Goal: Book appointment/travel/reservation

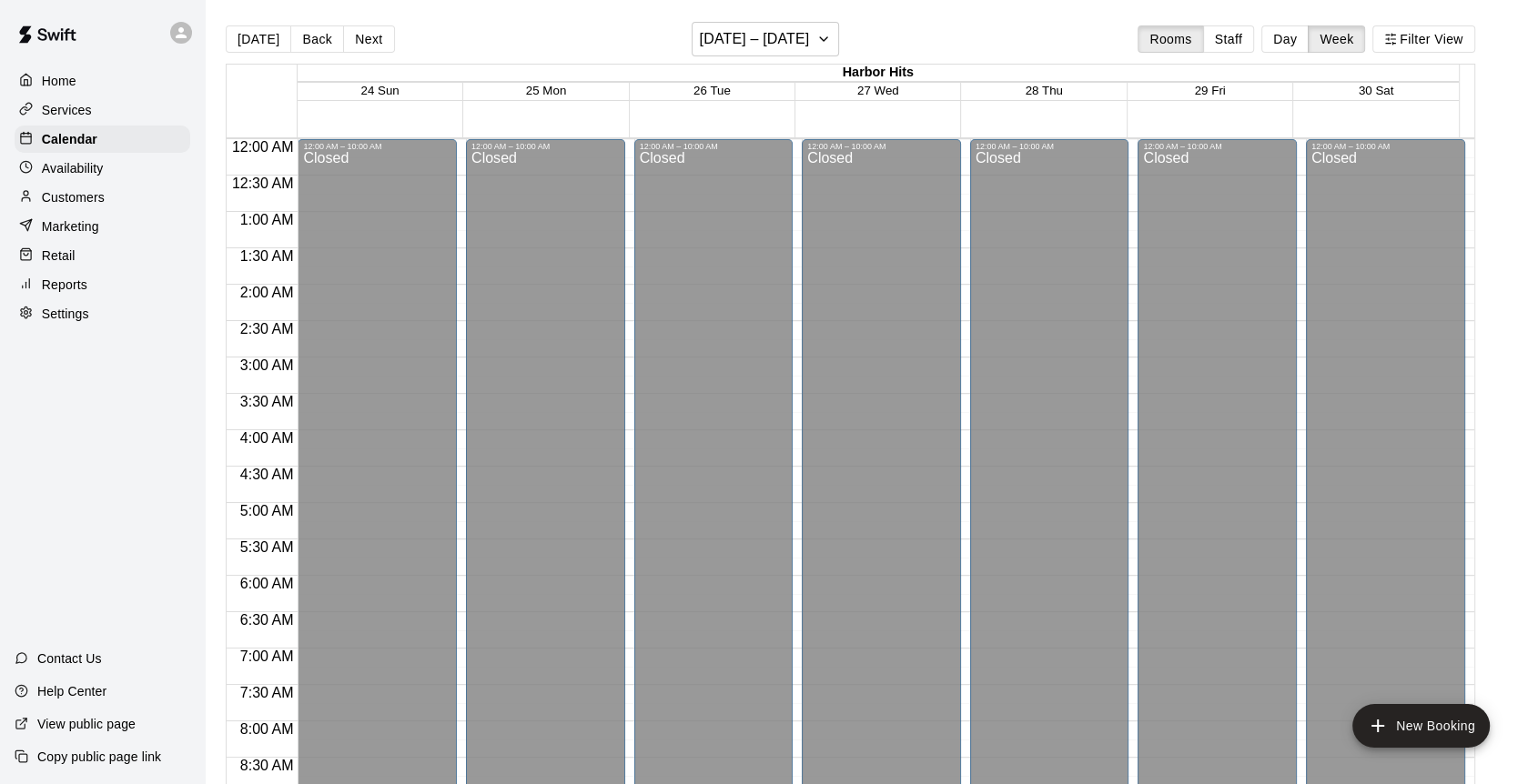
scroll to position [946, 0]
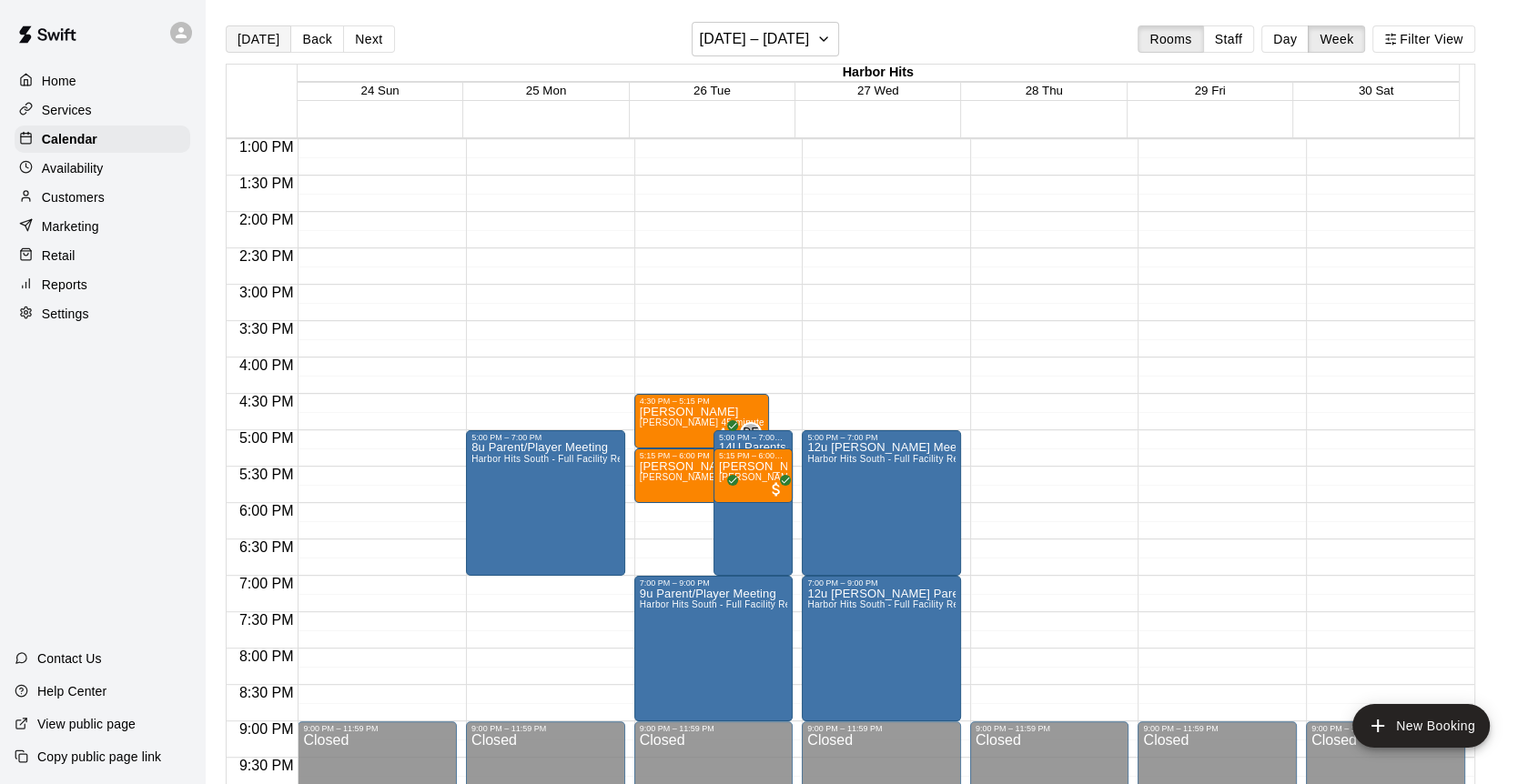
click at [259, 48] on button "[DATE]" at bounding box center [259, 39] width 66 height 27
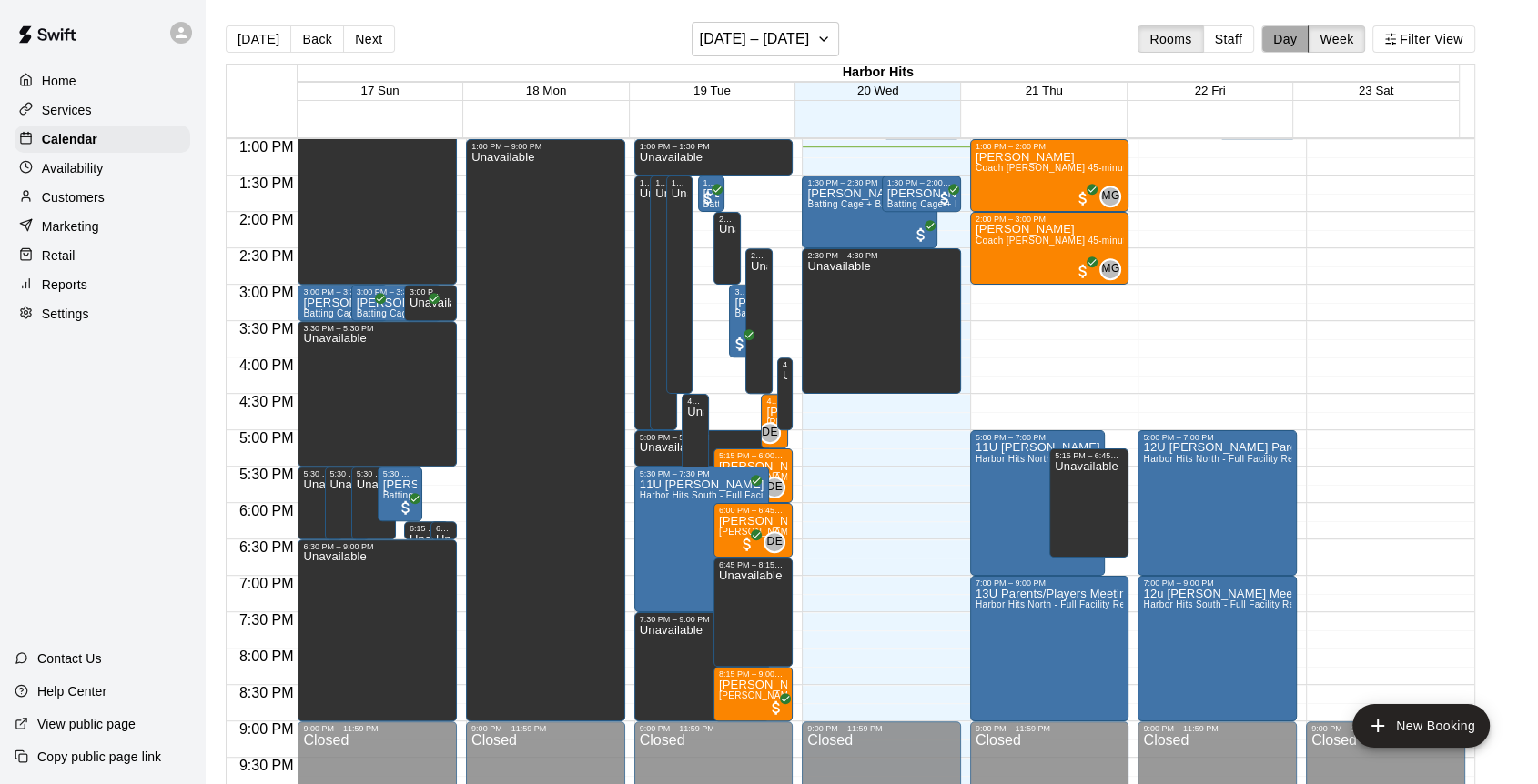
click at [1292, 43] on button "Day" at bounding box center [1285, 39] width 48 height 27
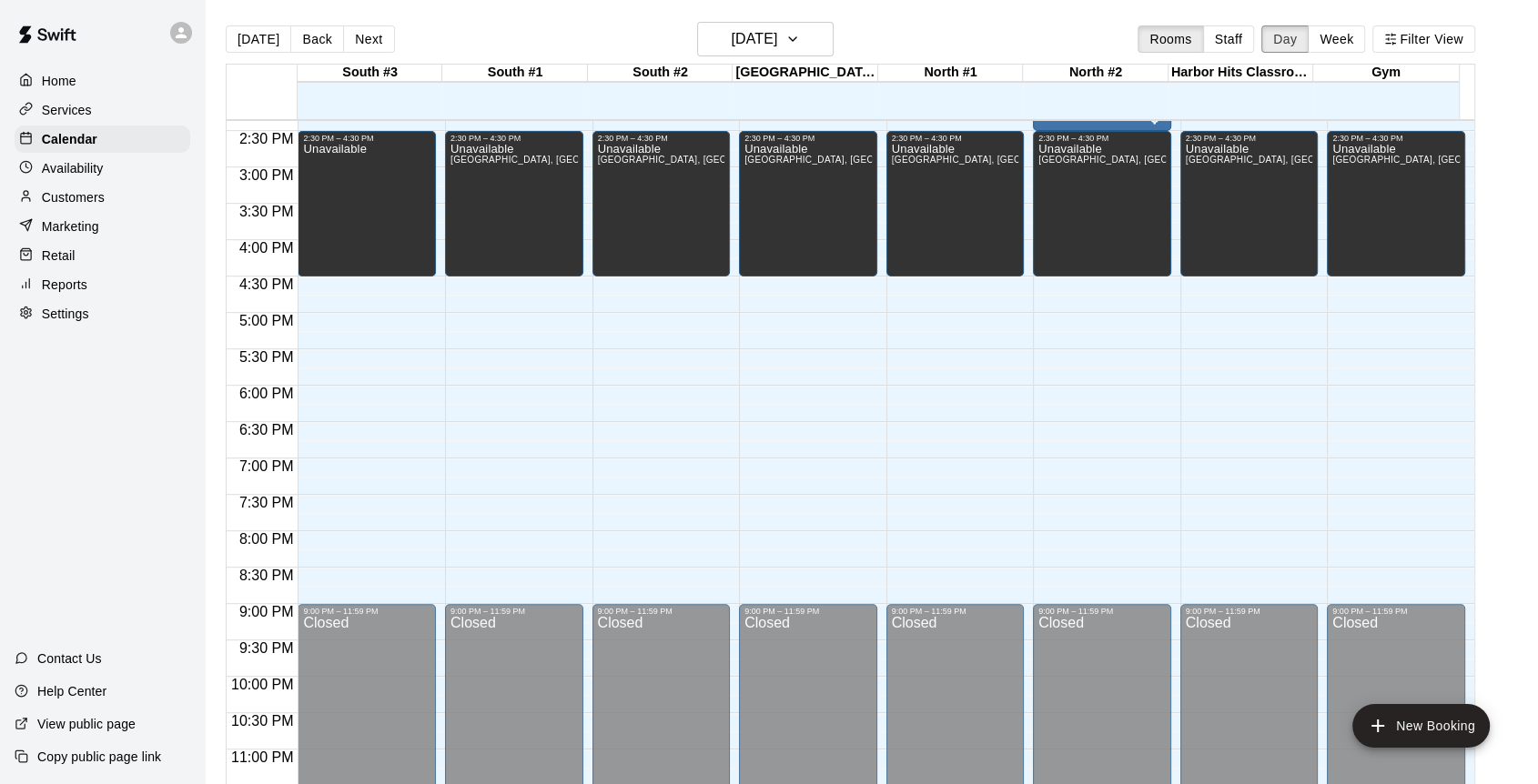
scroll to position [1055, 0]
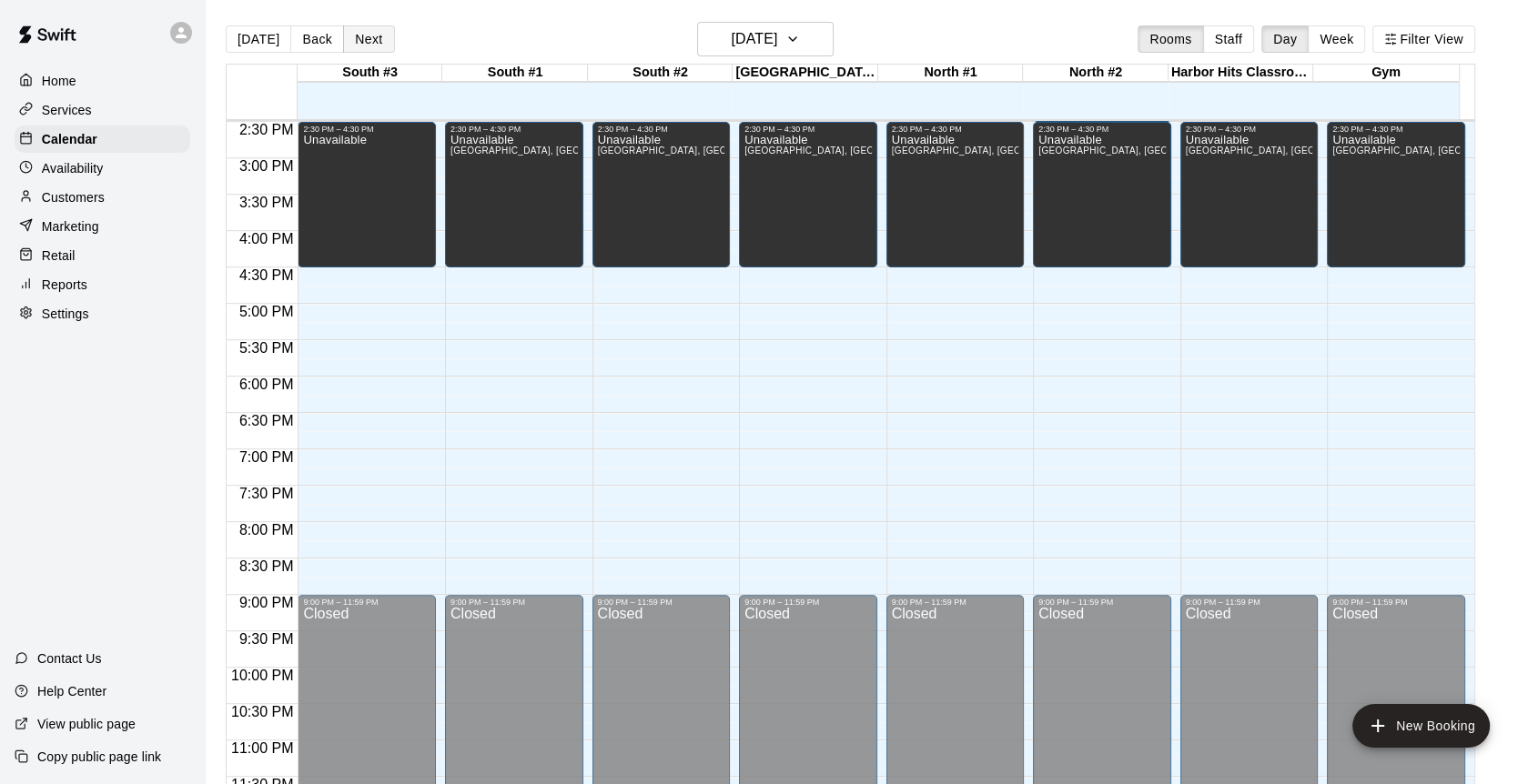
click at [350, 38] on button "Next" at bounding box center [369, 39] width 51 height 27
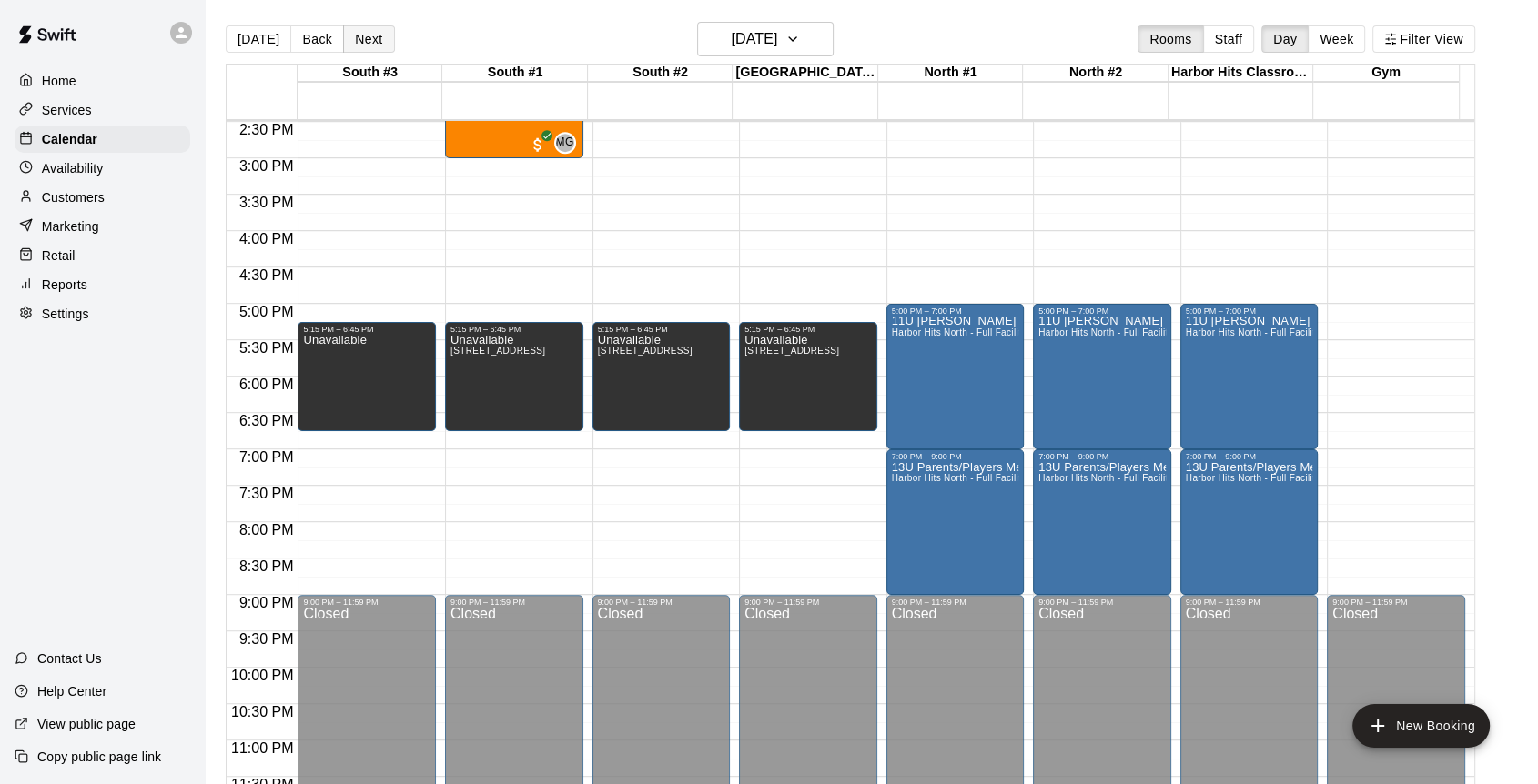
click at [375, 39] on button "Next" at bounding box center [369, 39] width 51 height 27
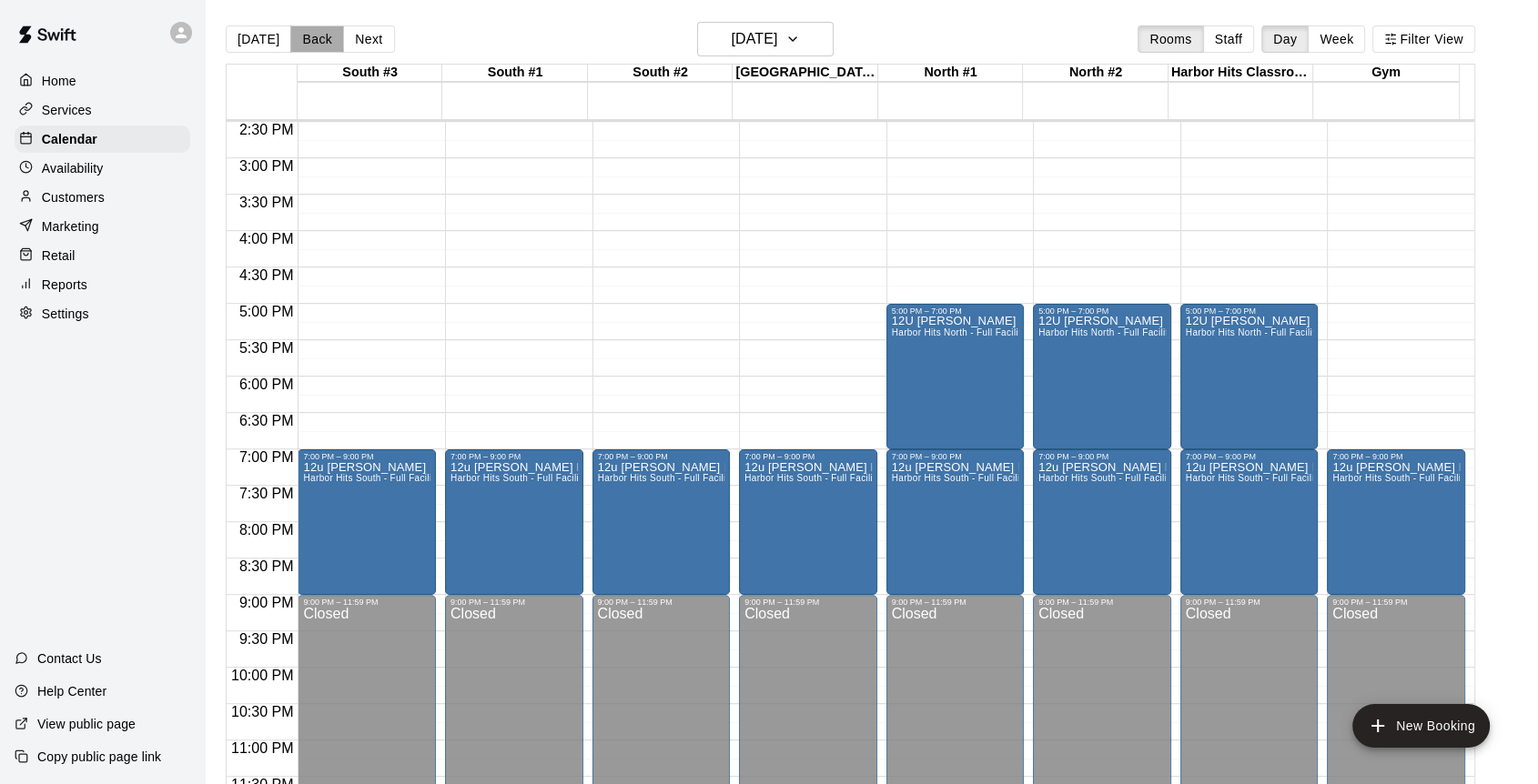
click at [321, 38] on button "Back" at bounding box center [317, 39] width 54 height 27
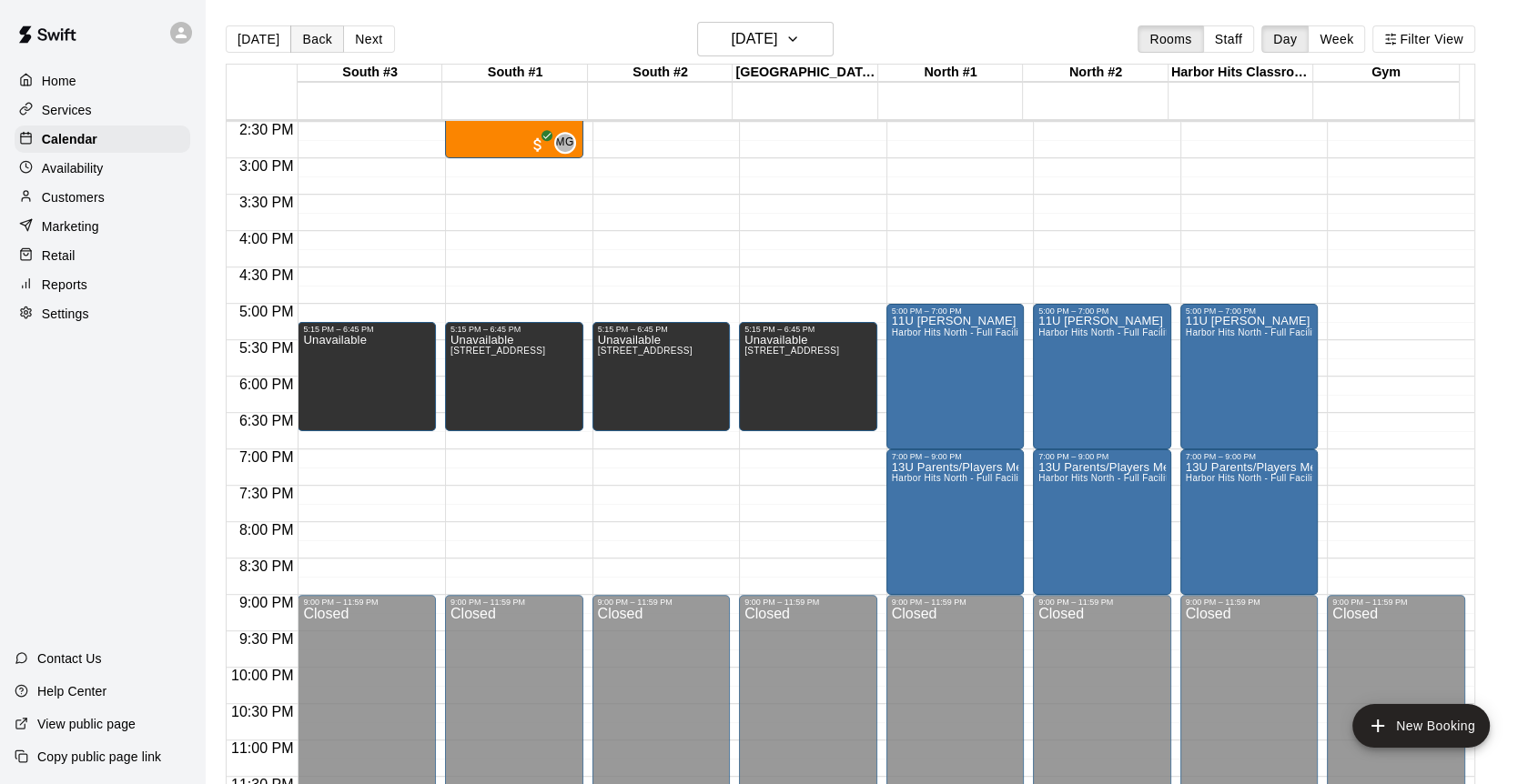
click at [321, 38] on button "Back" at bounding box center [317, 39] width 54 height 27
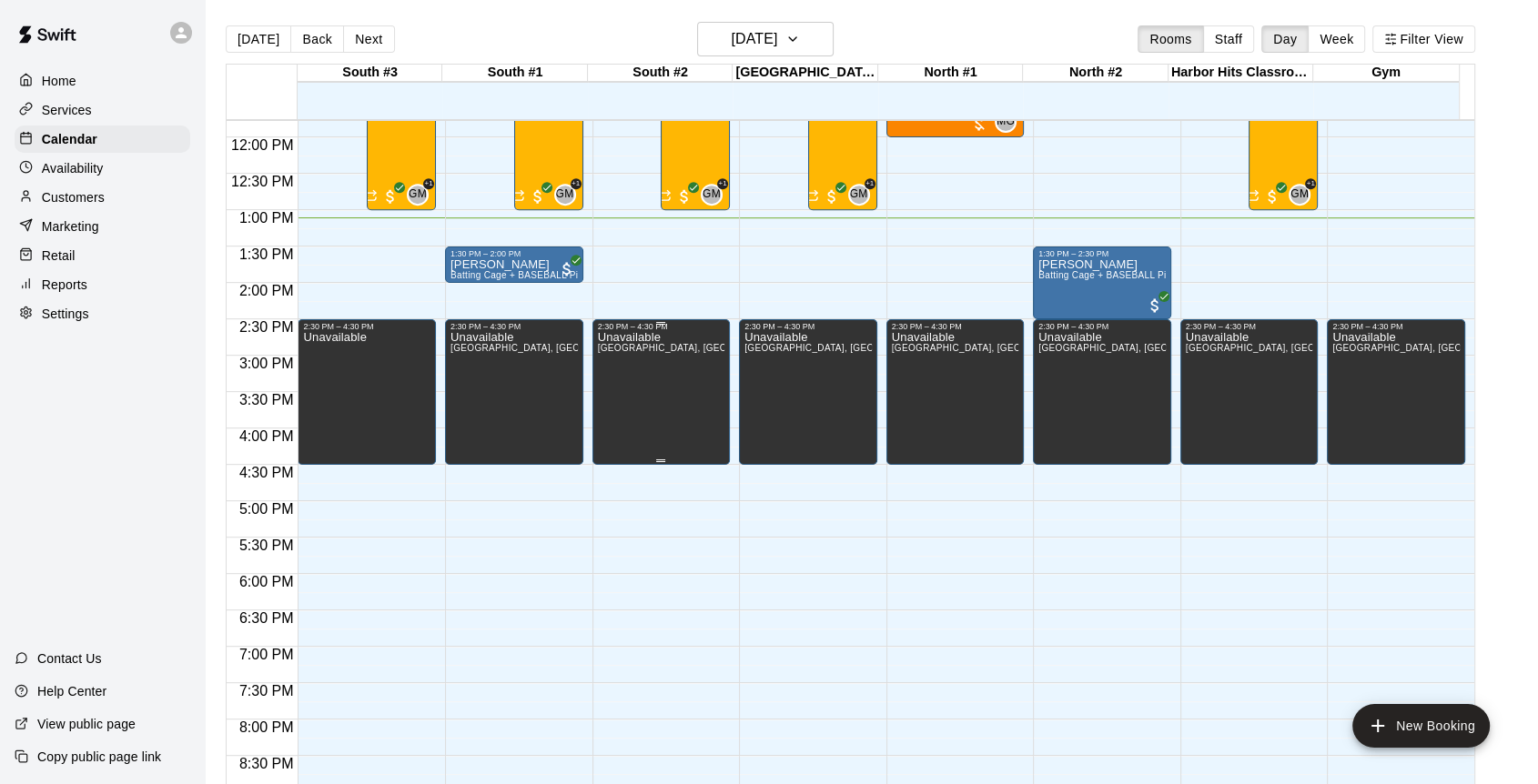
scroll to position [852, 0]
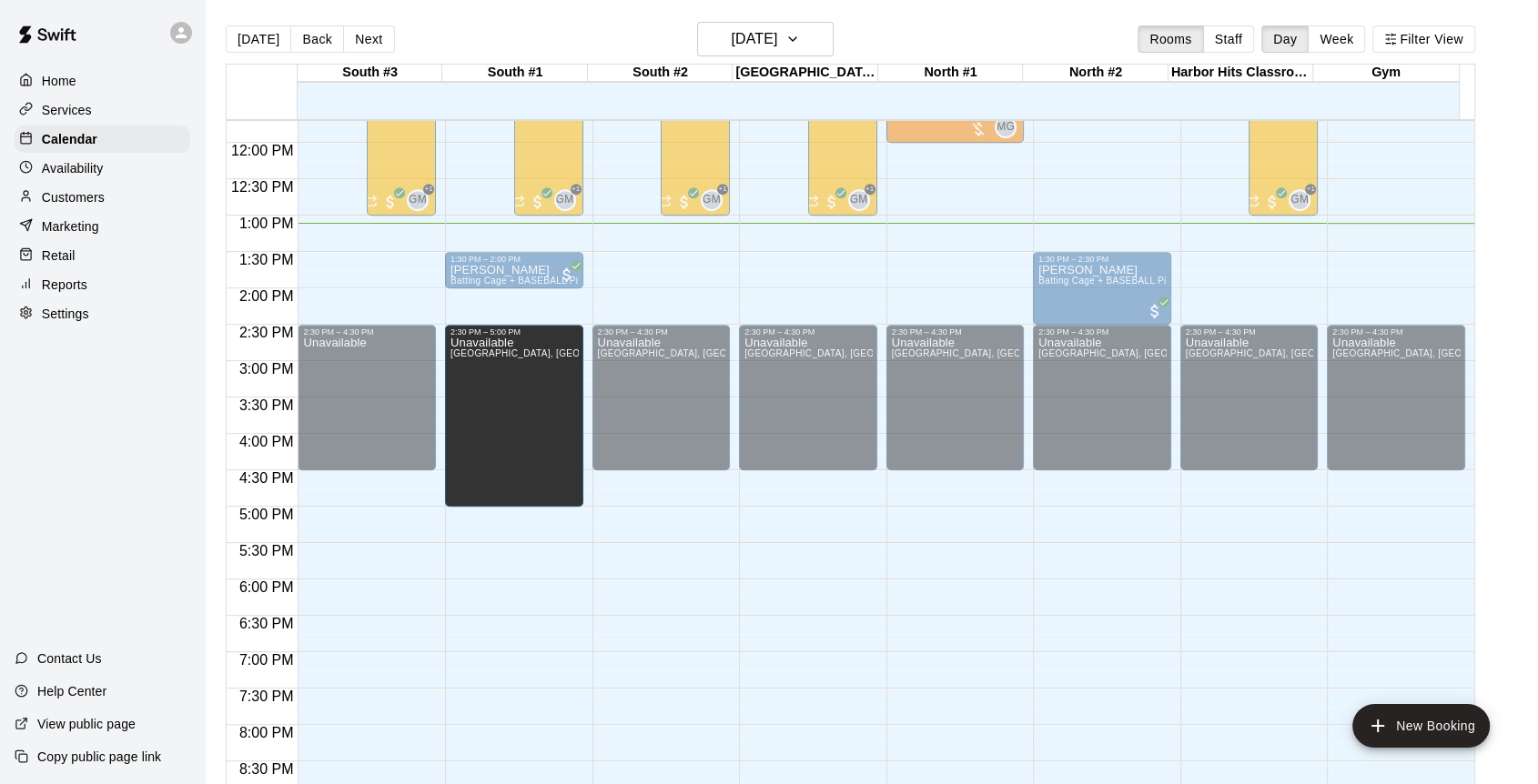
drag, startPoint x: 511, startPoint y: 464, endPoint x: 511, endPoint y: 510, distance: 46.0
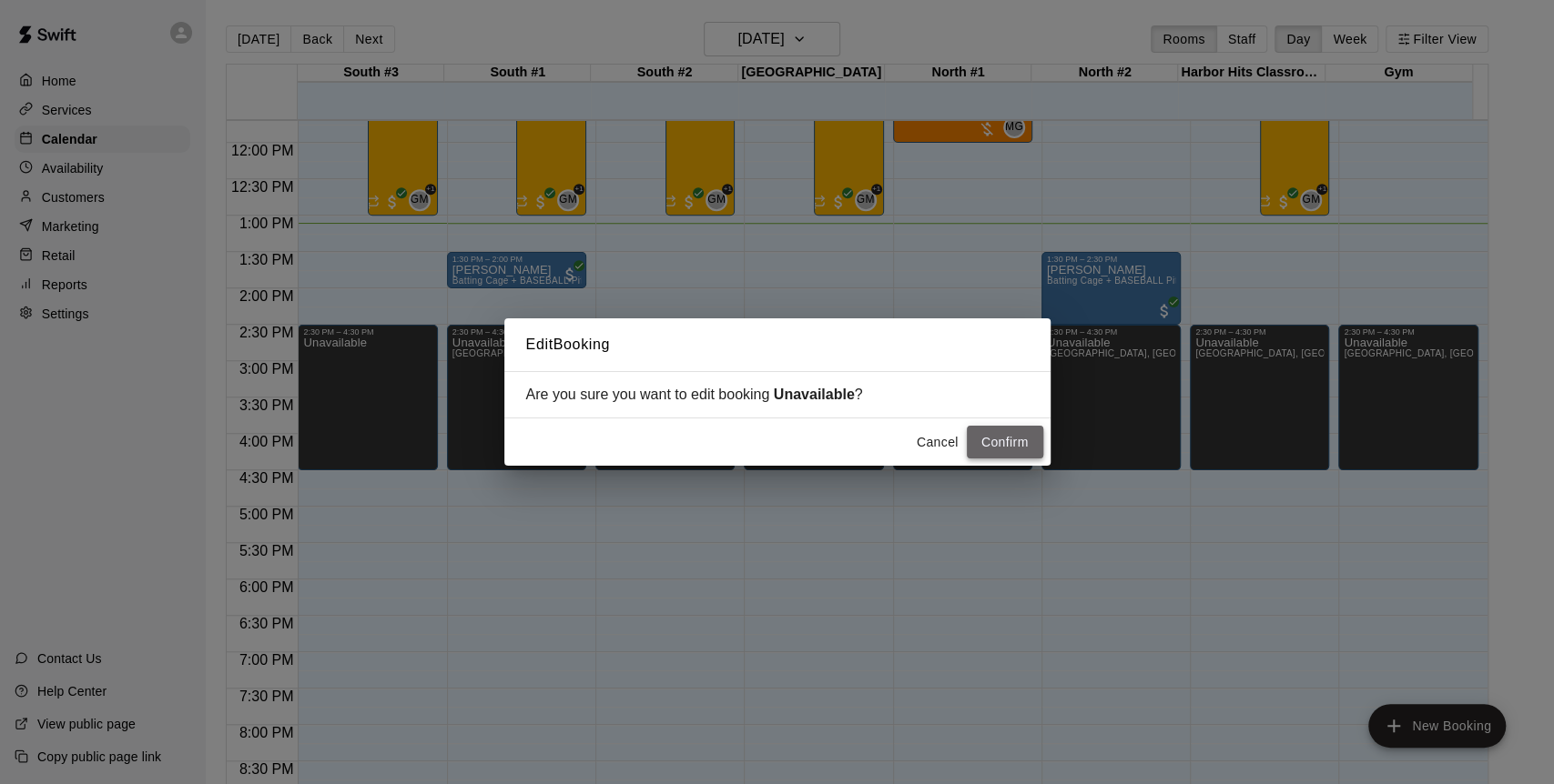
click at [991, 446] on button "Confirm" at bounding box center [1005, 443] width 77 height 34
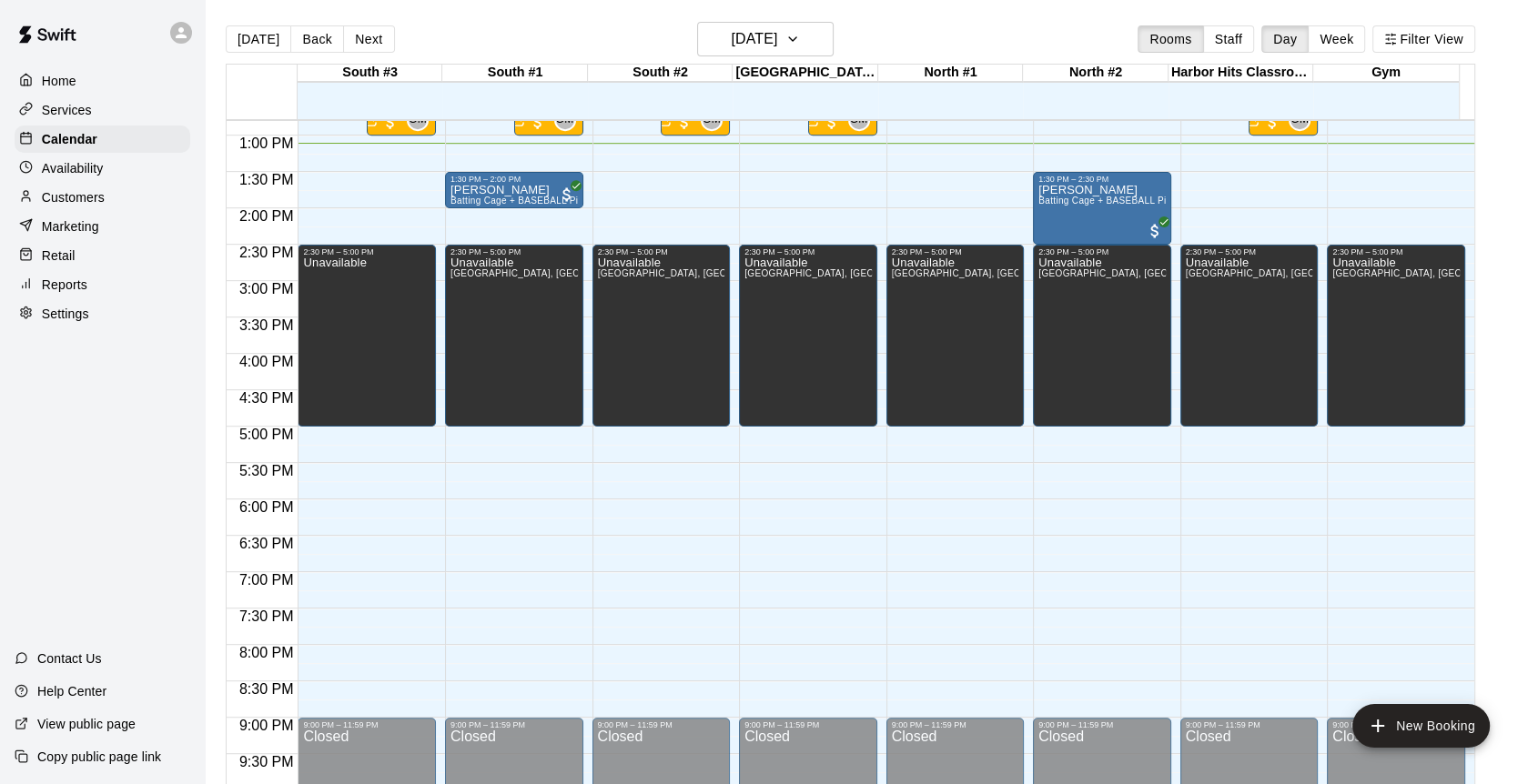
scroll to position [1055, 0]
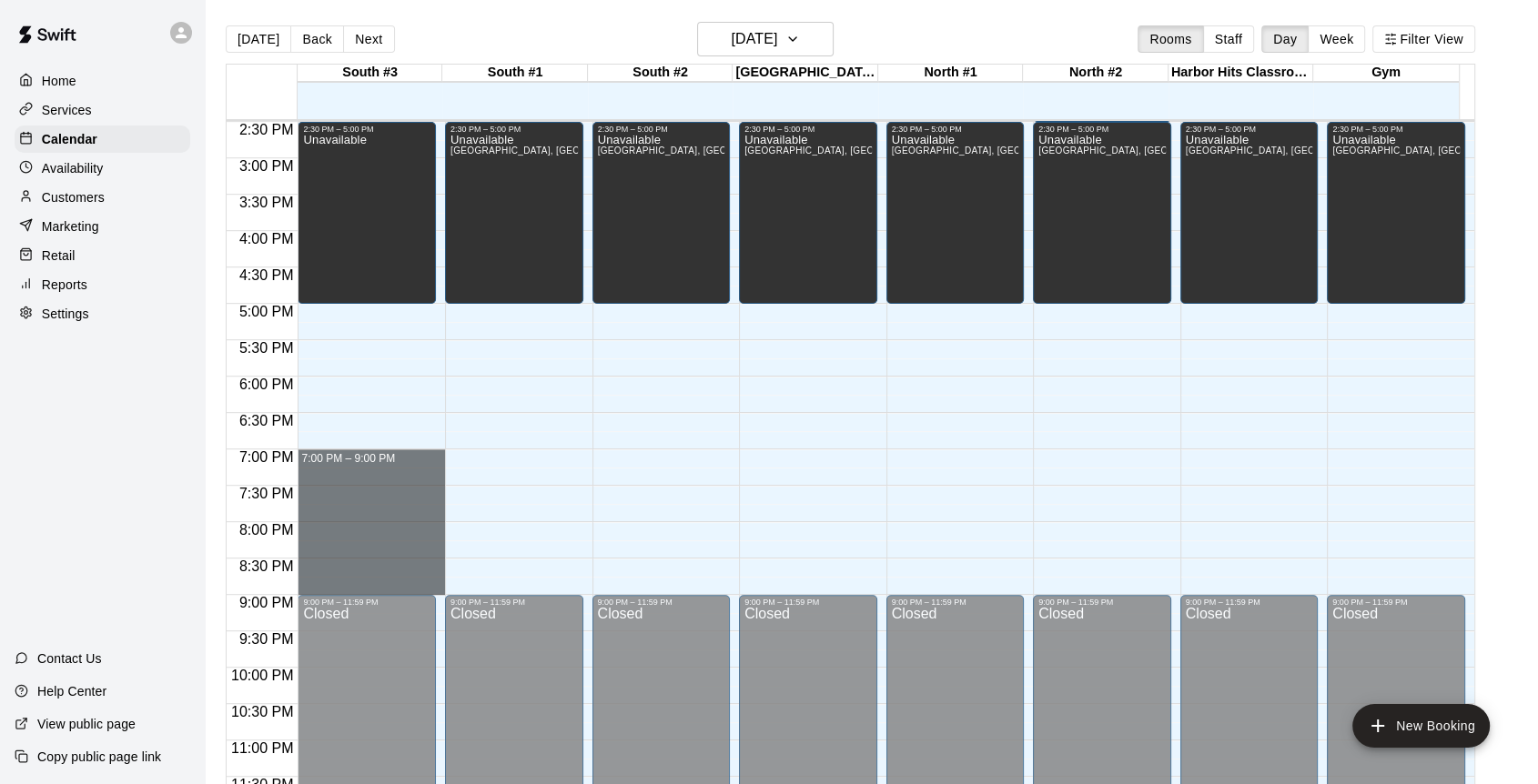
drag, startPoint x: 321, startPoint y: 454, endPoint x: 335, endPoint y: 586, distance: 132.7
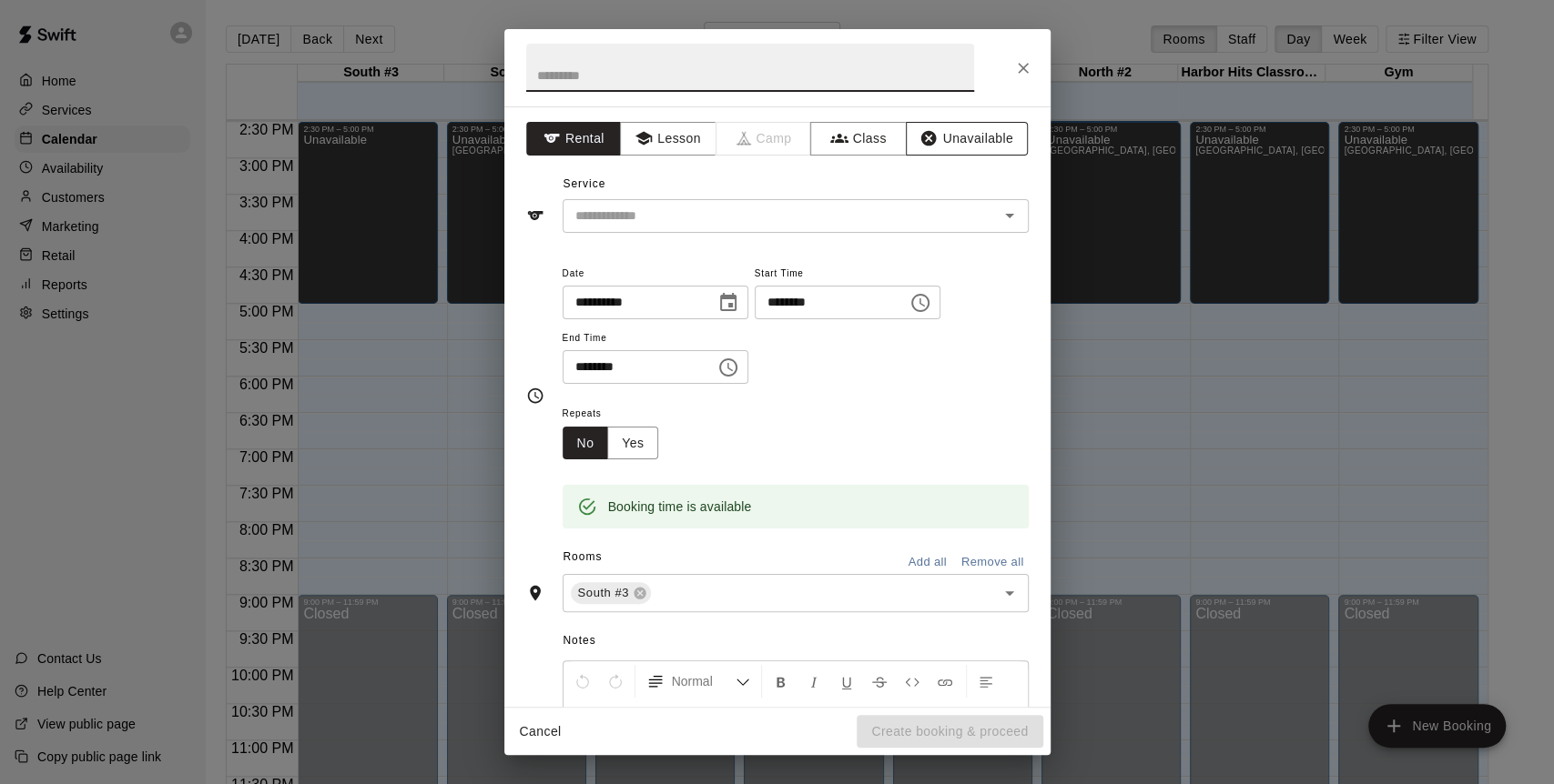
click at [936, 138] on button "Unavailable" at bounding box center [966, 138] width 122 height 34
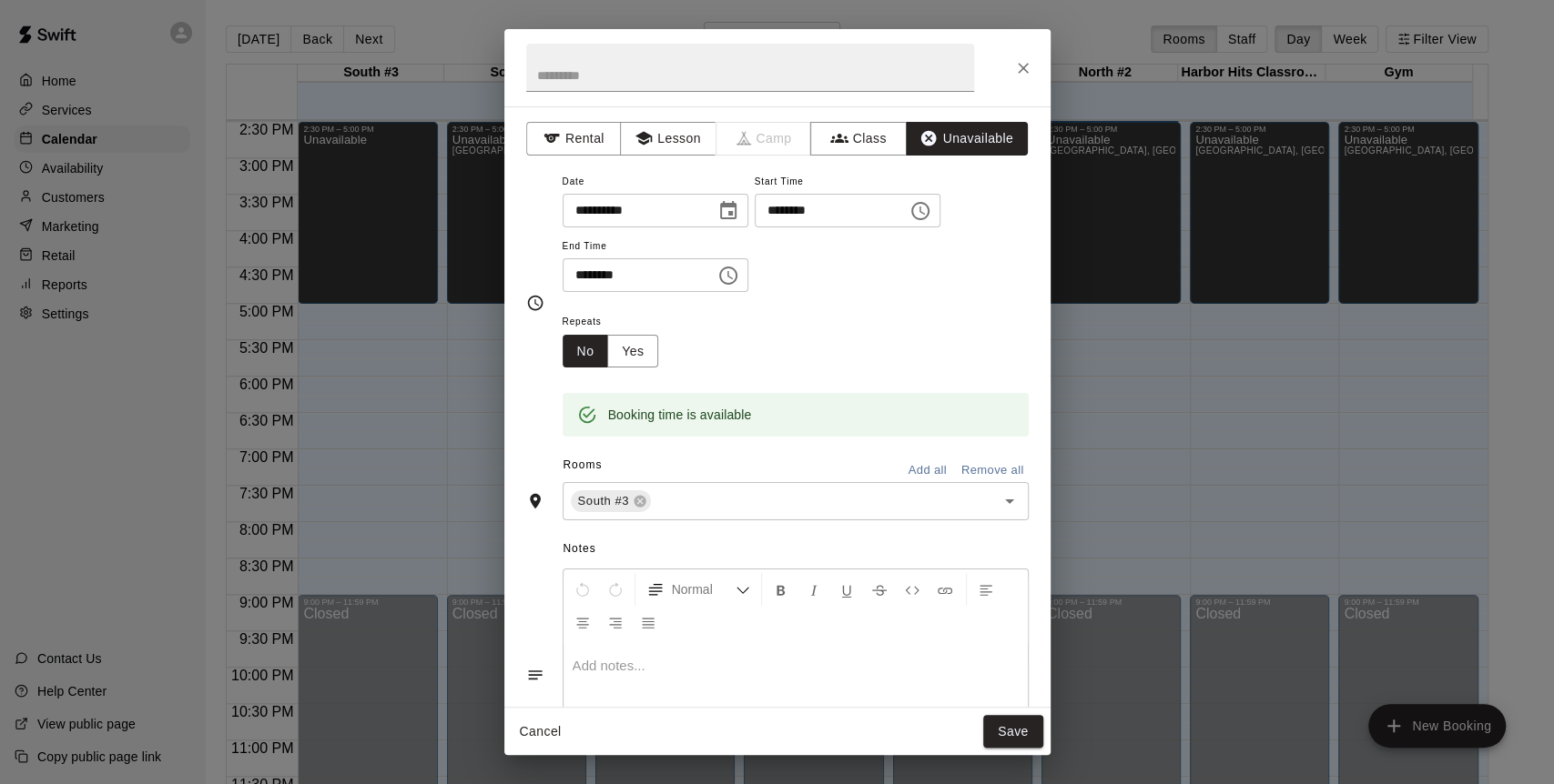
click at [920, 467] on button "Add all" at bounding box center [928, 470] width 59 height 28
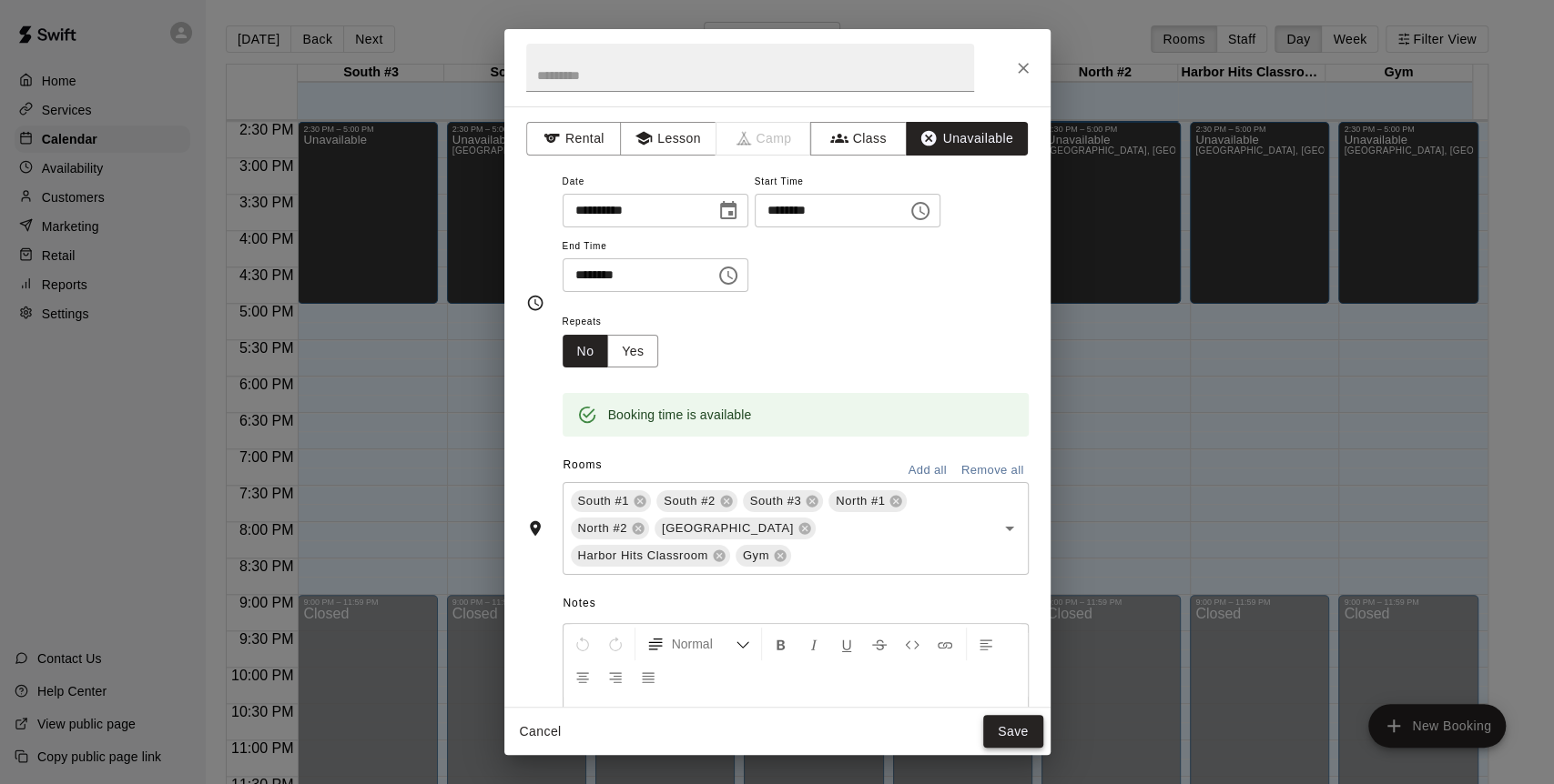
click at [1000, 729] on button "Save" at bounding box center [1013, 732] width 60 height 34
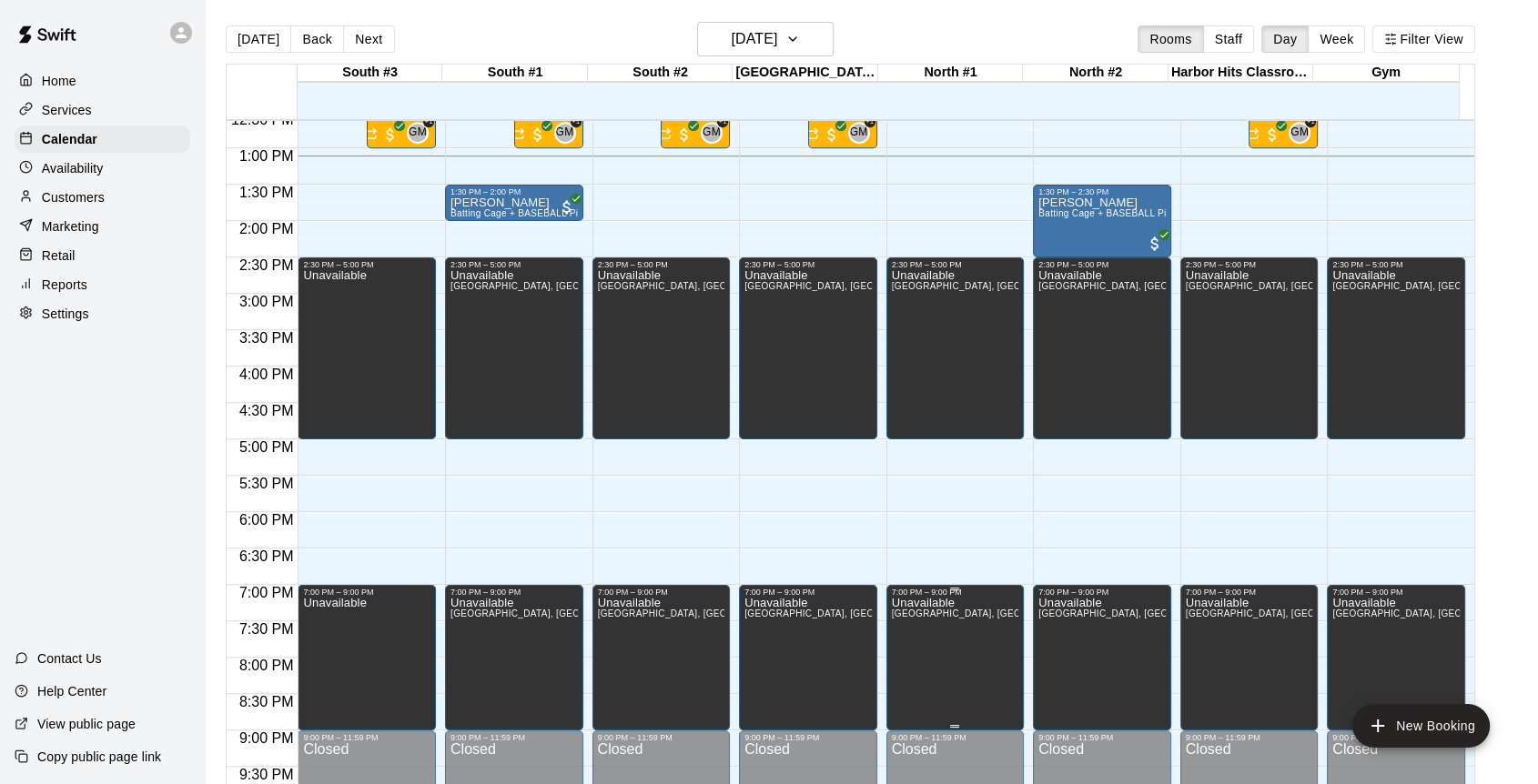
scroll to position [852, 0]
